Goal: Download file/media

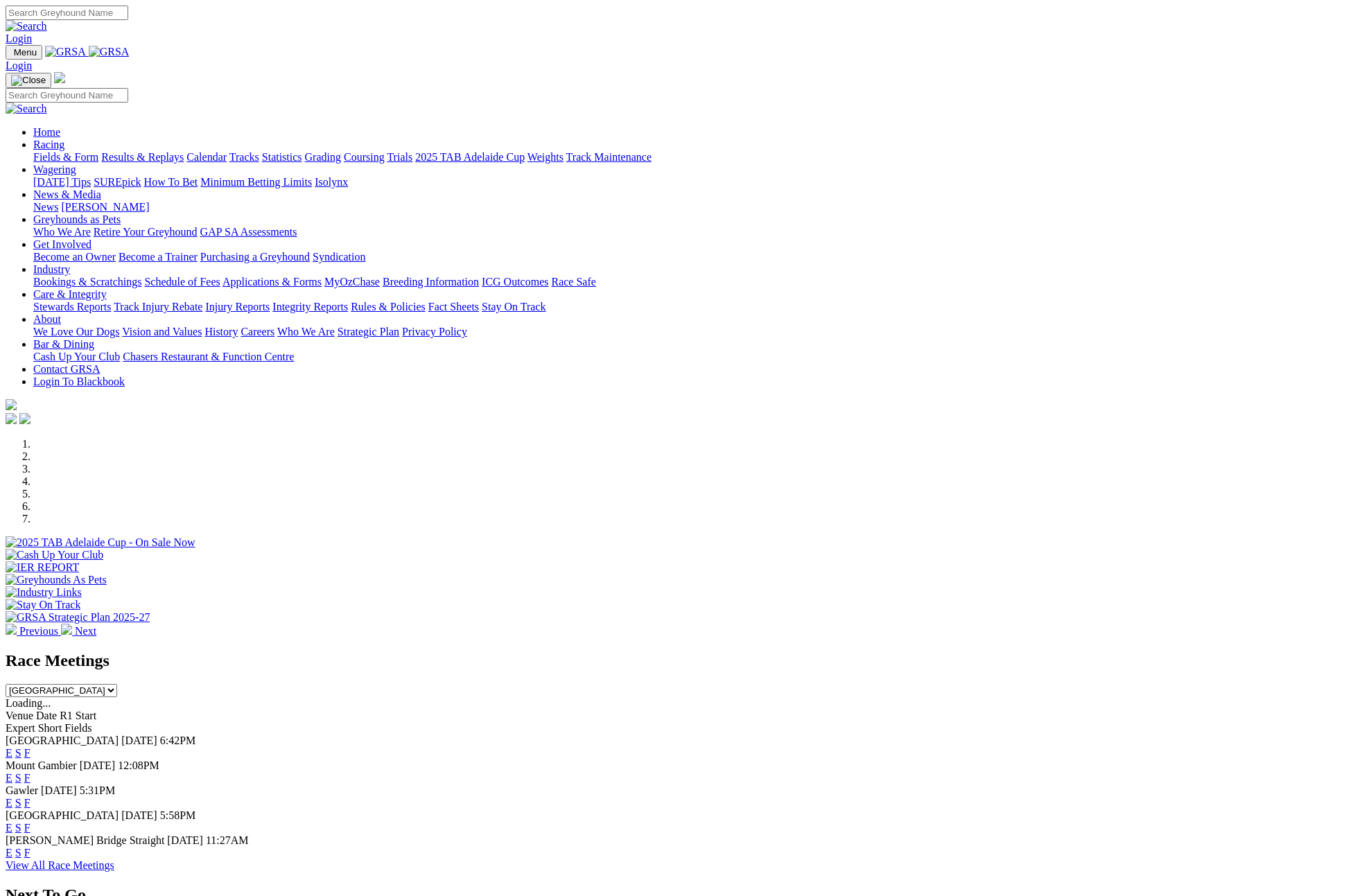
scroll to position [331, 0]
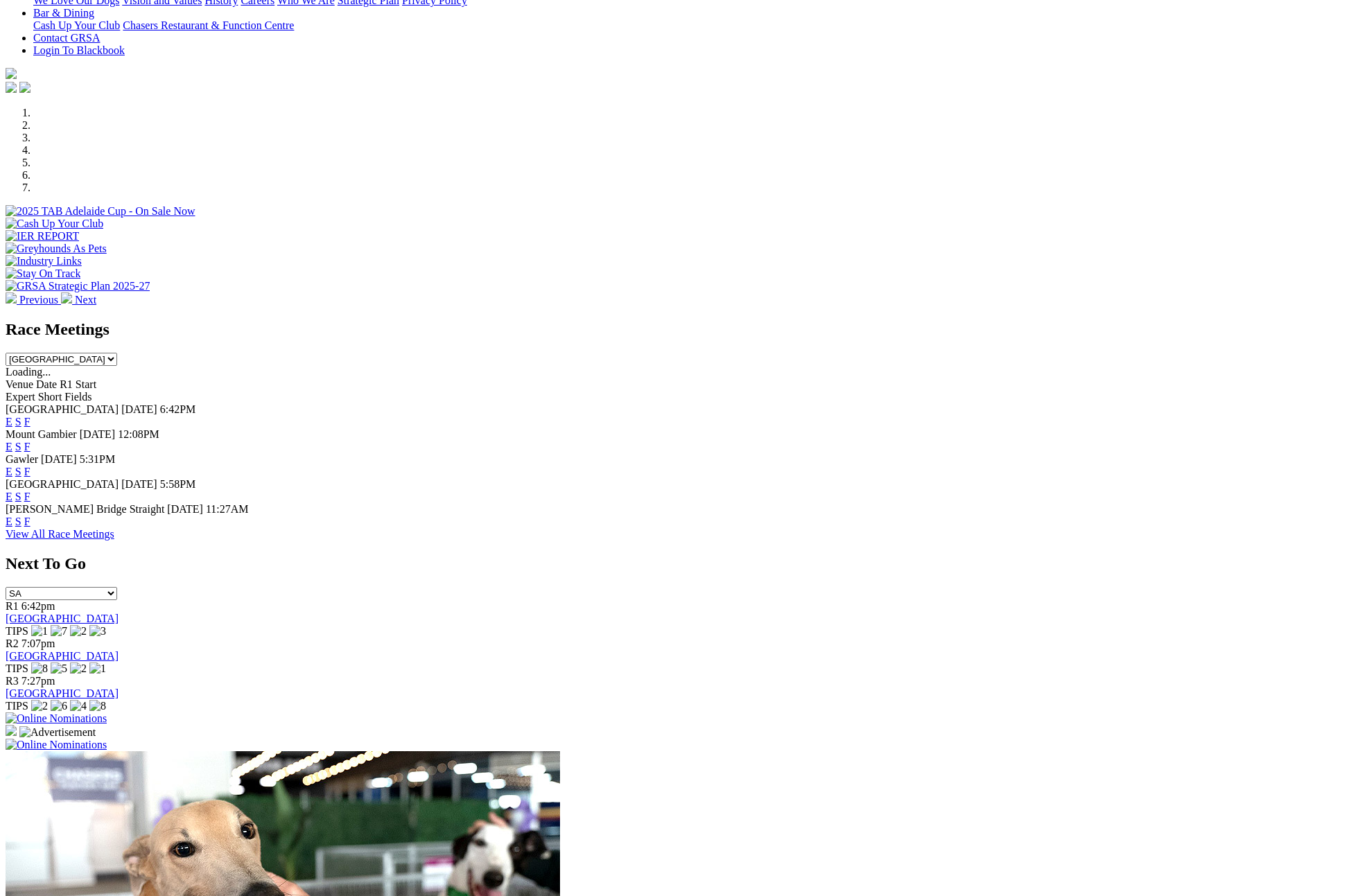
click at [30, 491] on link "F" at bounding box center [27, 497] width 7 height 12
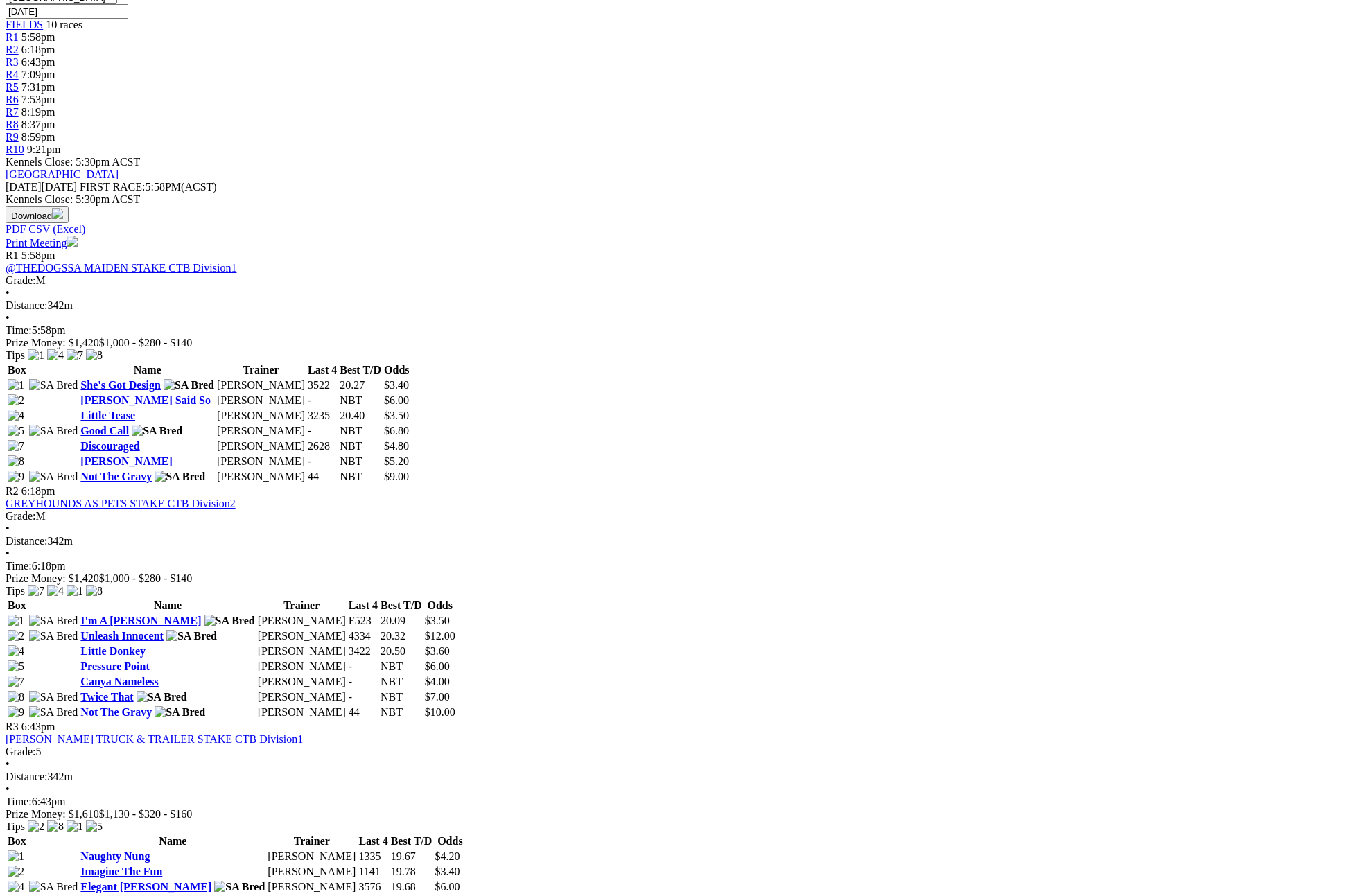
scroll to position [956, 0]
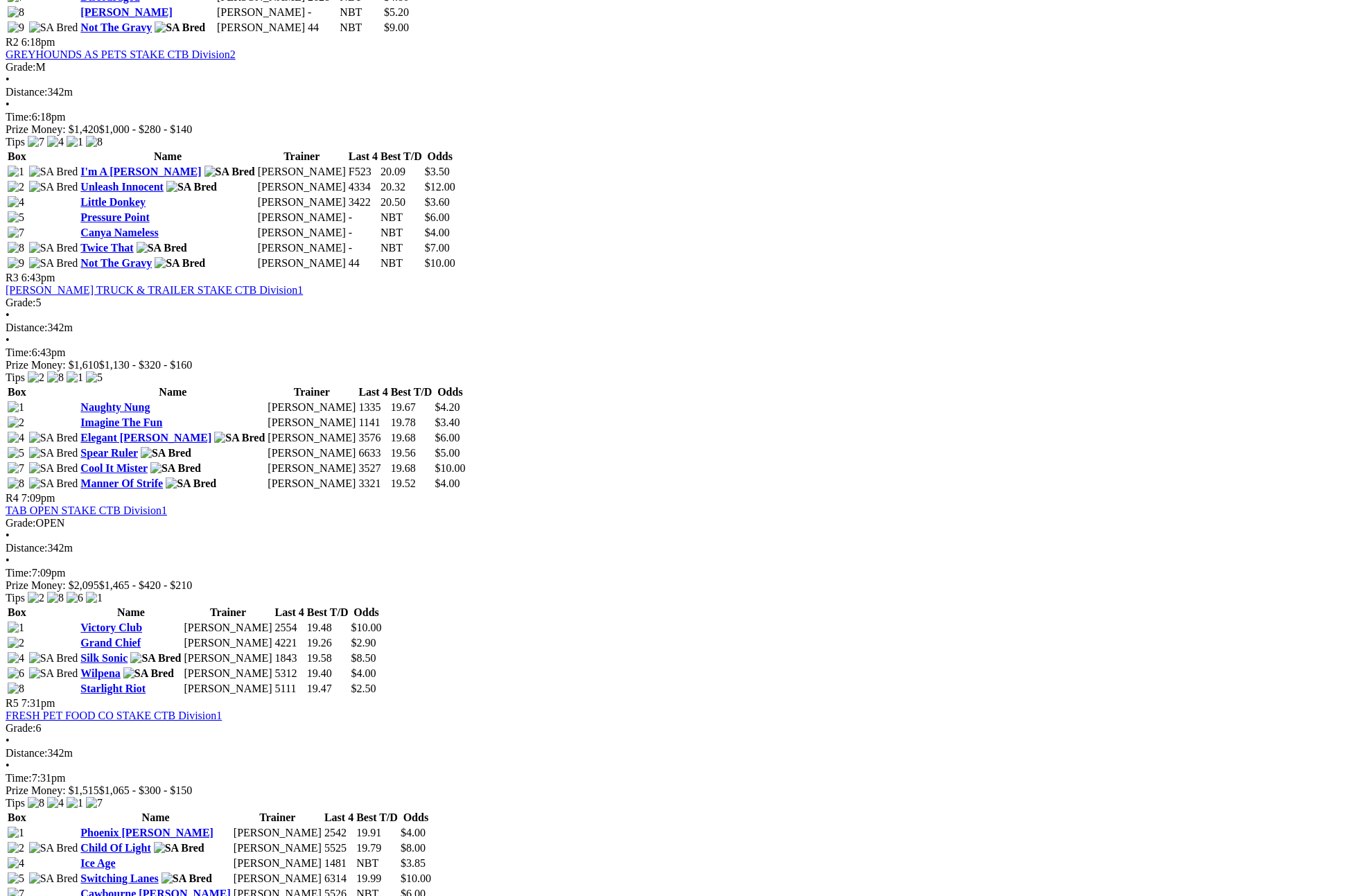
scroll to position [893, 0]
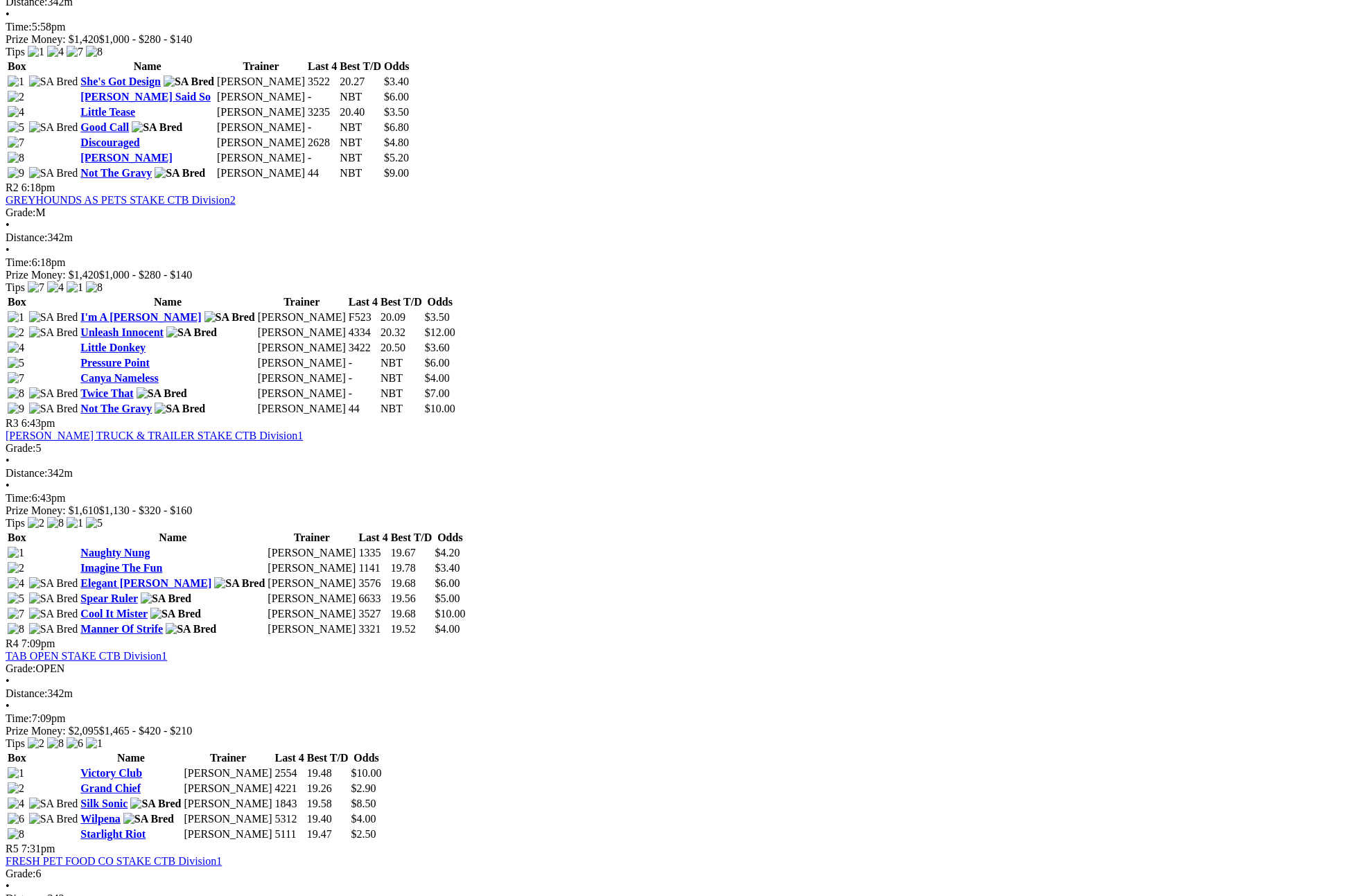
scroll to position [945, 0]
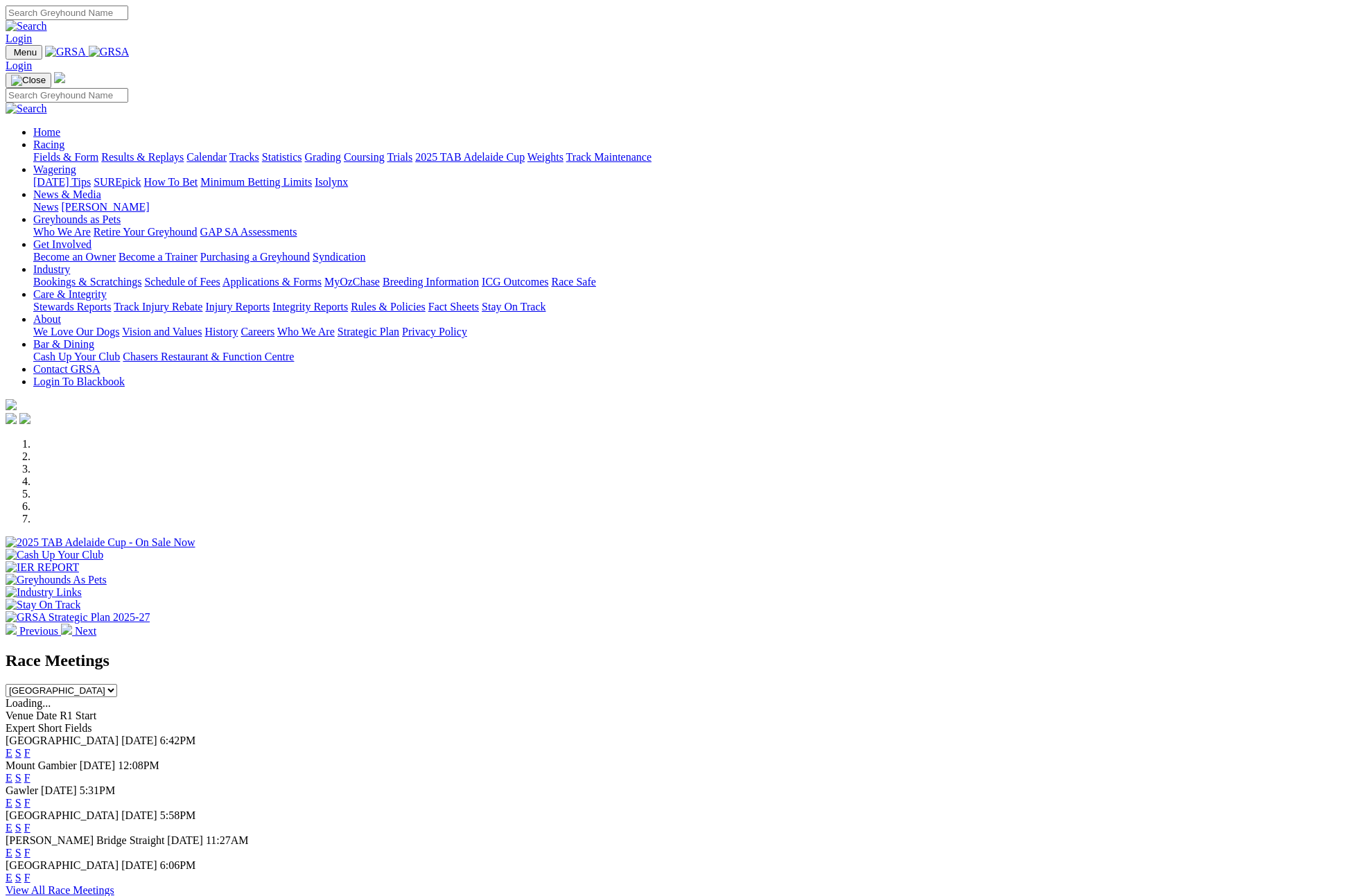
scroll to position [331, 0]
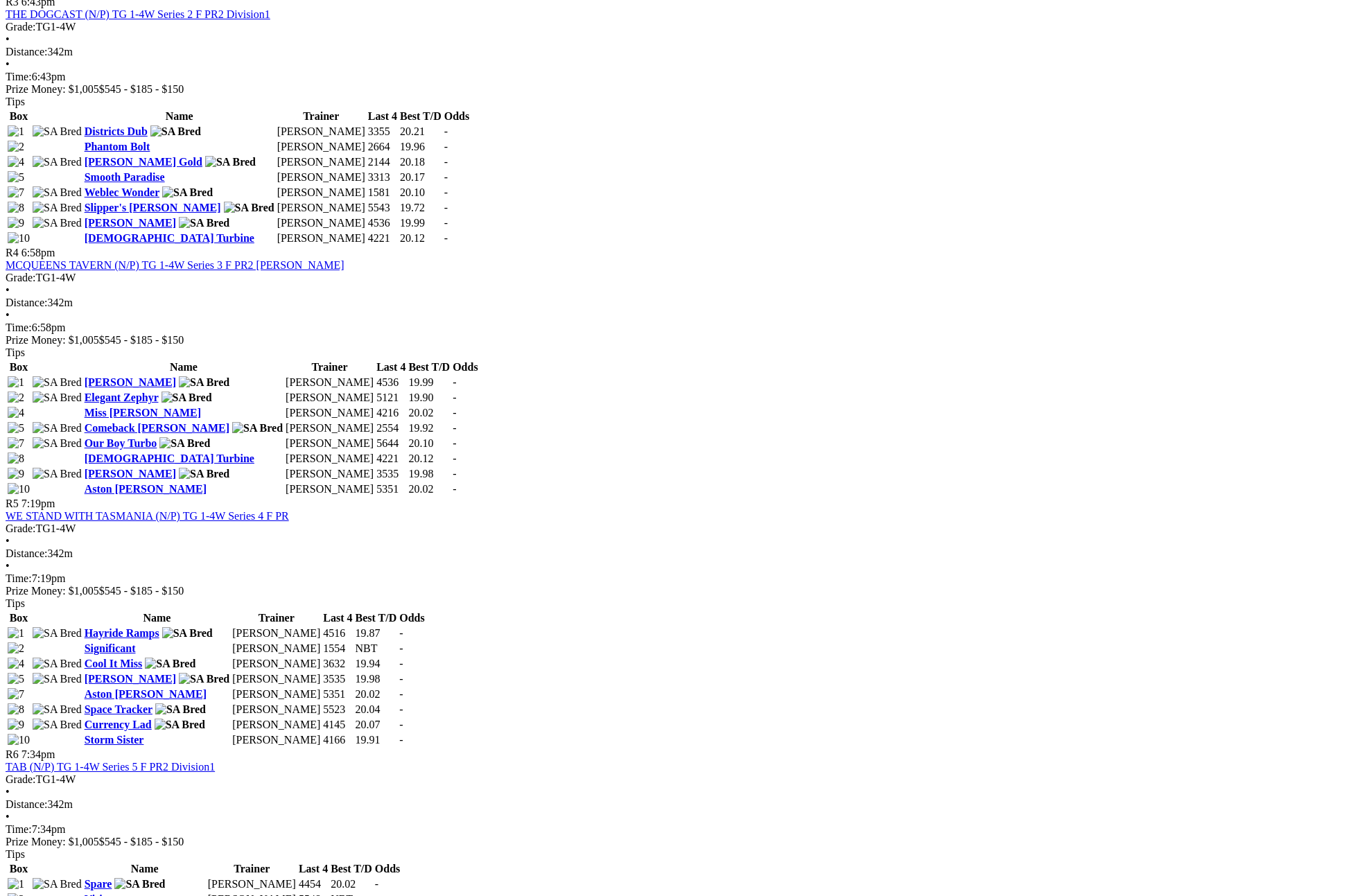
scroll to position [1301, 0]
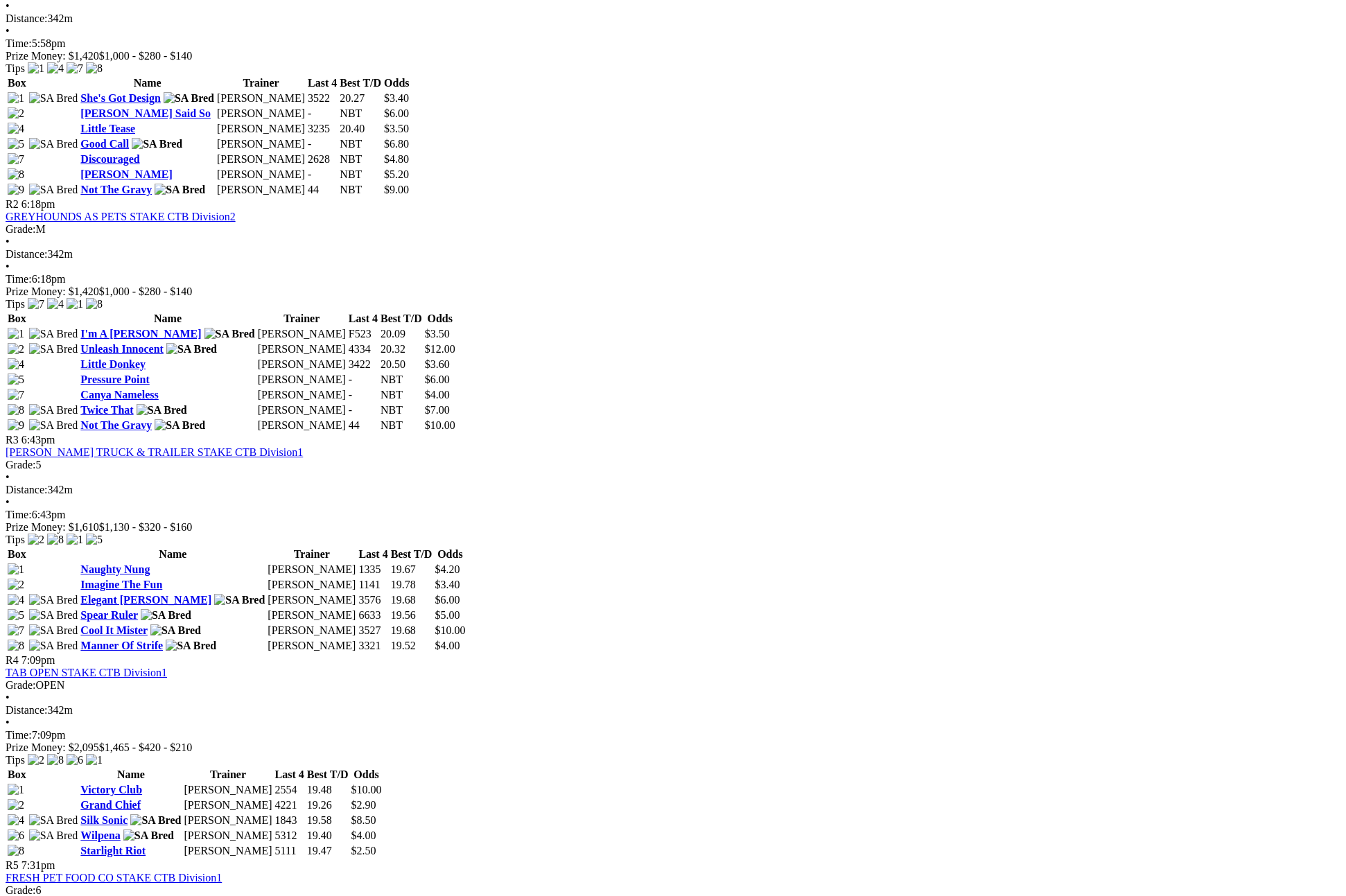
scroll to position [930, 0]
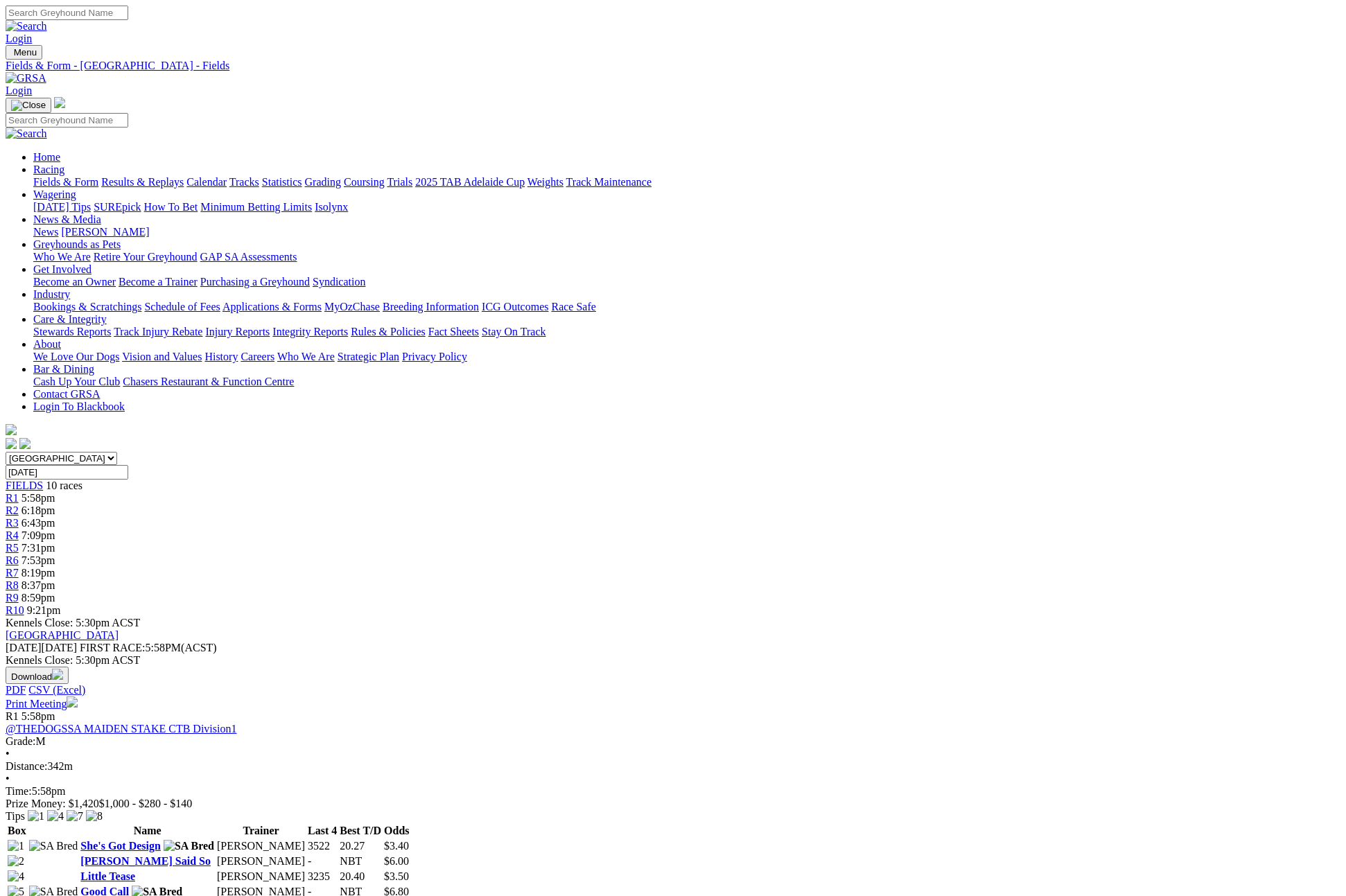
click at [69, 667] on button "Download" at bounding box center [37, 676] width 63 height 17
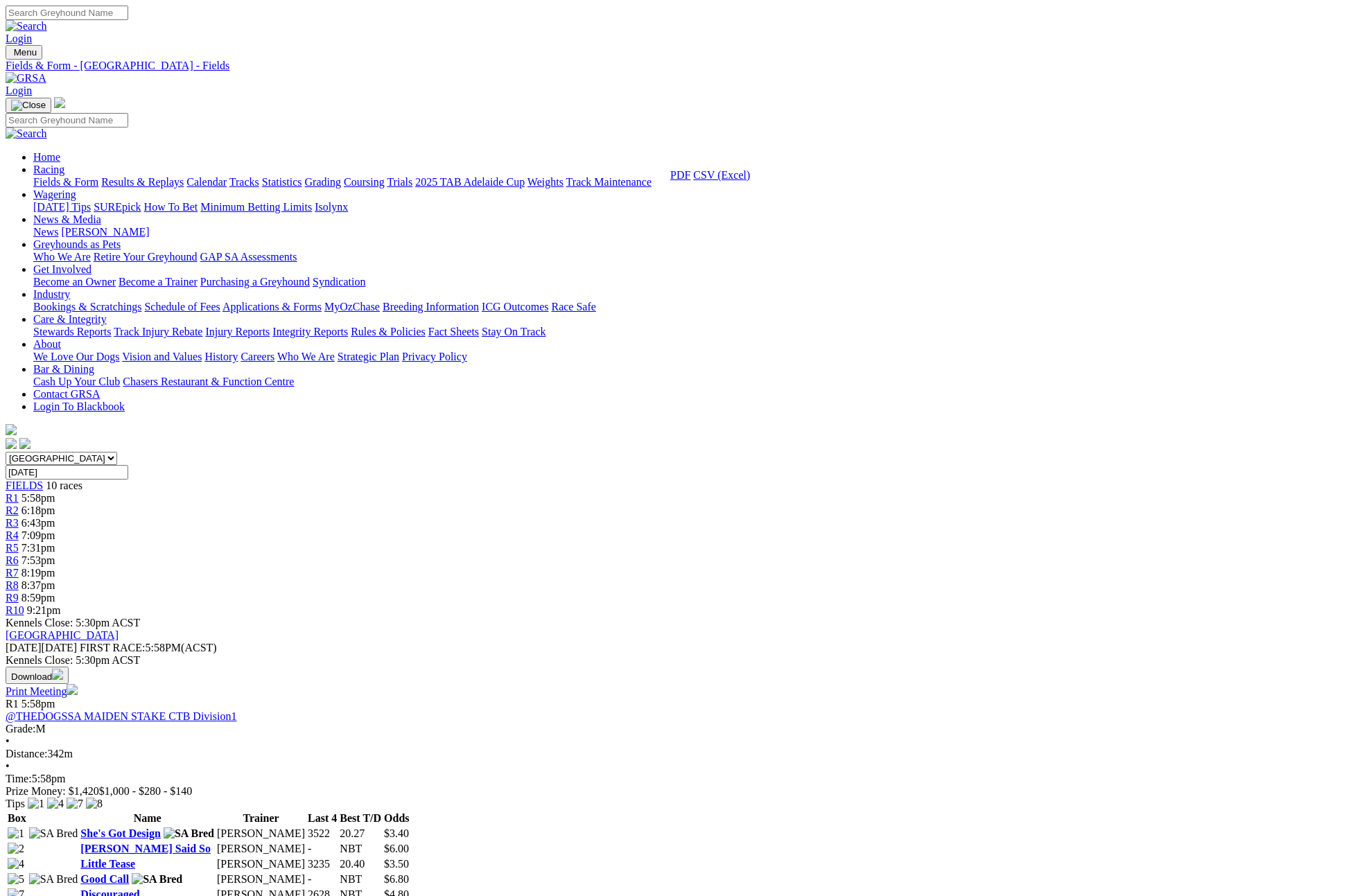
click at [749, 181] on link "CSV (Excel)" at bounding box center [721, 175] width 57 height 12
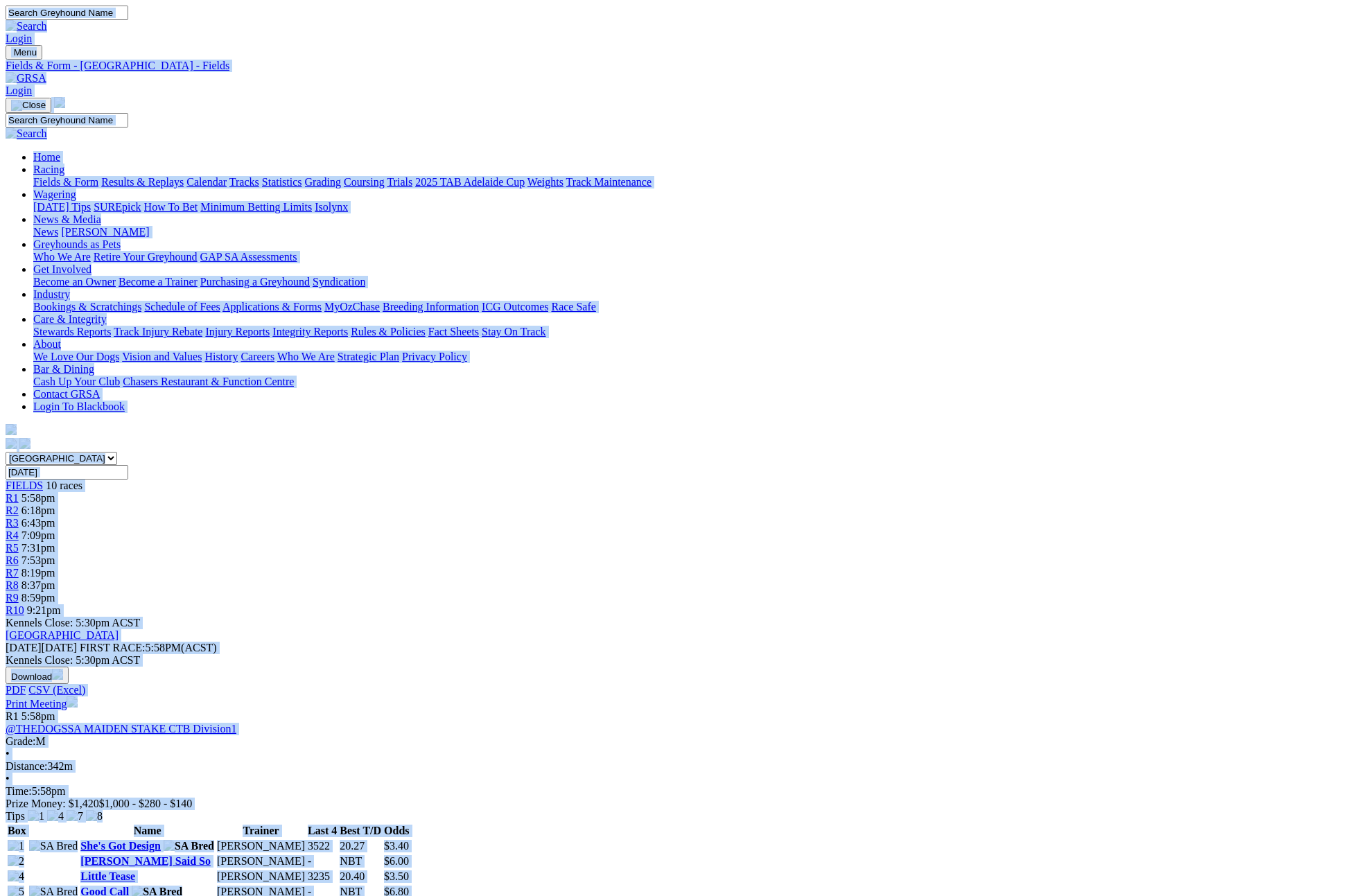
copy body "Login Menu Fields & Form - Angle Park - Fields Login Home Racing Fields & Form …"
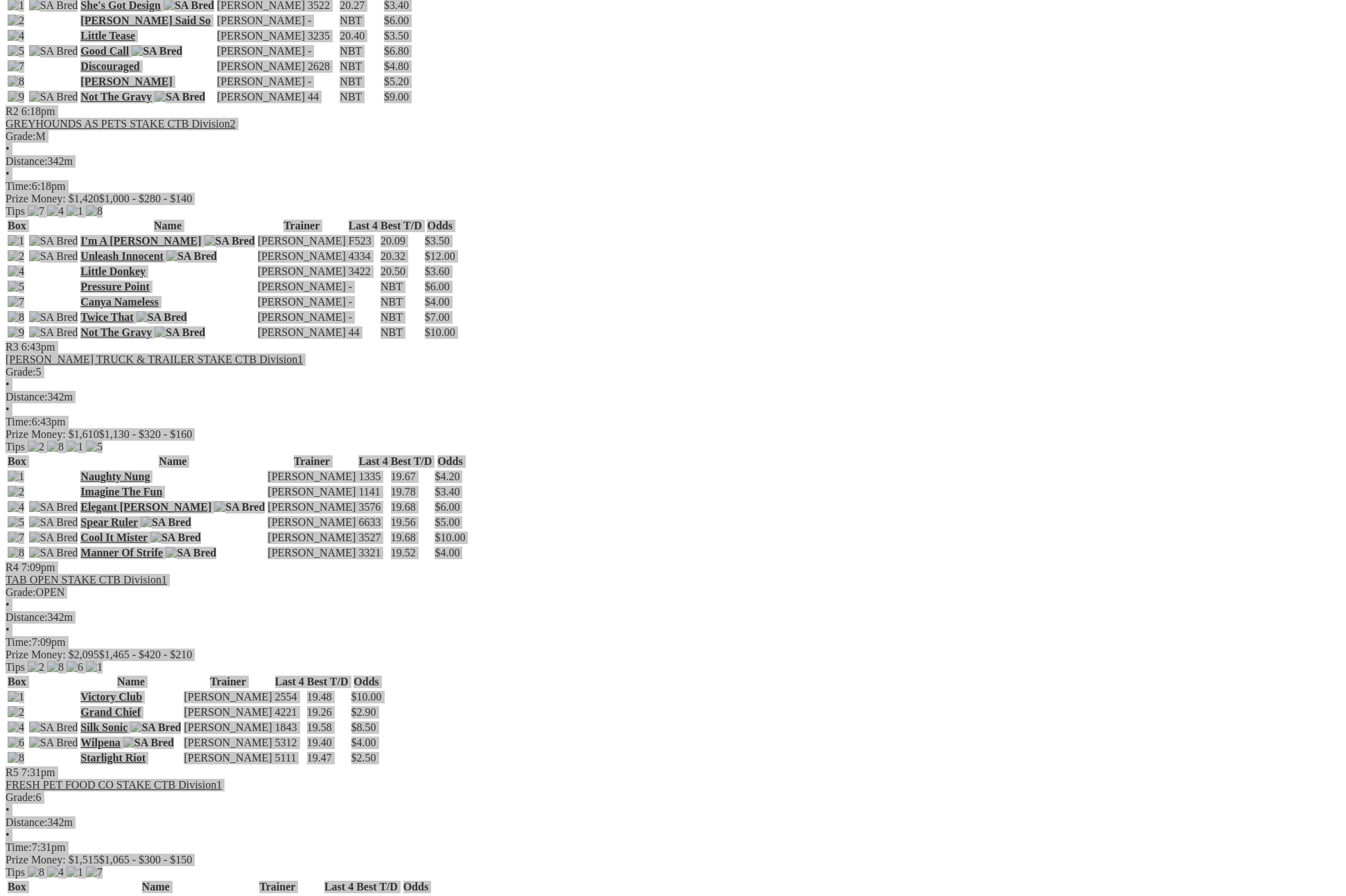
scroll to position [1468, 0]
